Goal: Information Seeking & Learning: Learn about a topic

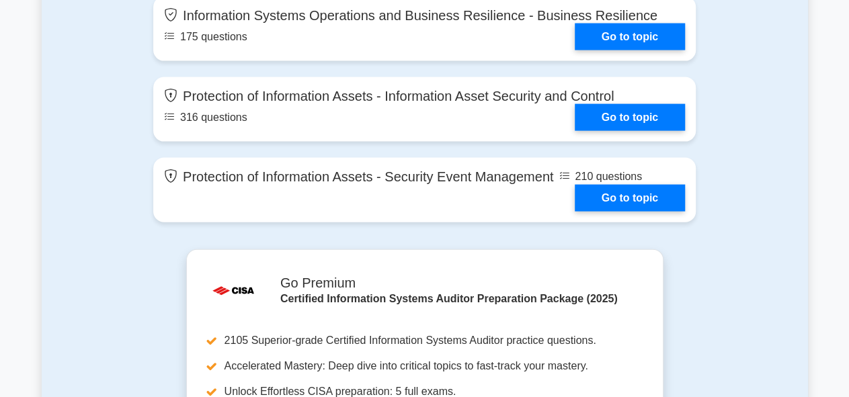
scroll to position [1322, 0]
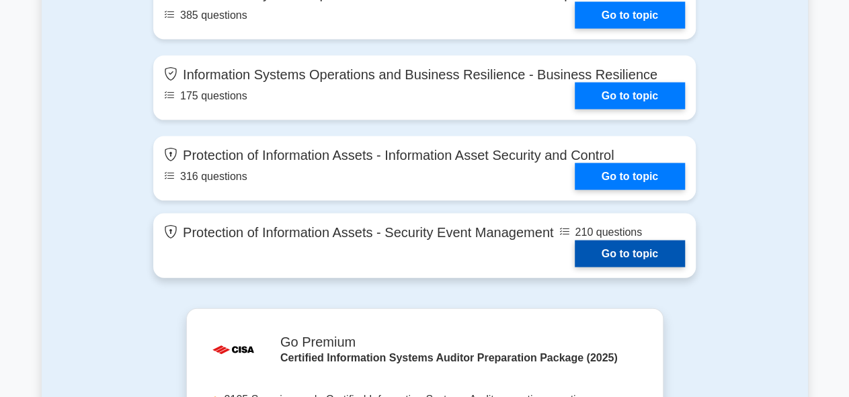
click at [653, 256] on link "Go to topic" at bounding box center [630, 254] width 110 height 27
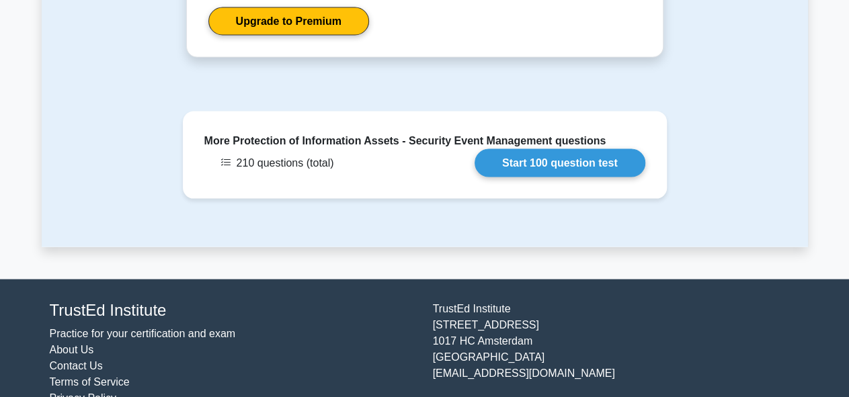
scroll to position [1269, 0]
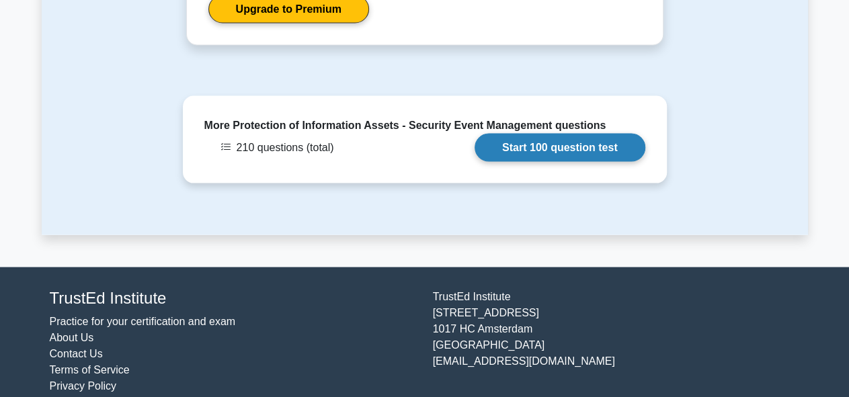
click at [520, 133] on link "Start 100 question test" at bounding box center [560, 147] width 171 height 28
